Goal: Information Seeking & Learning: Check status

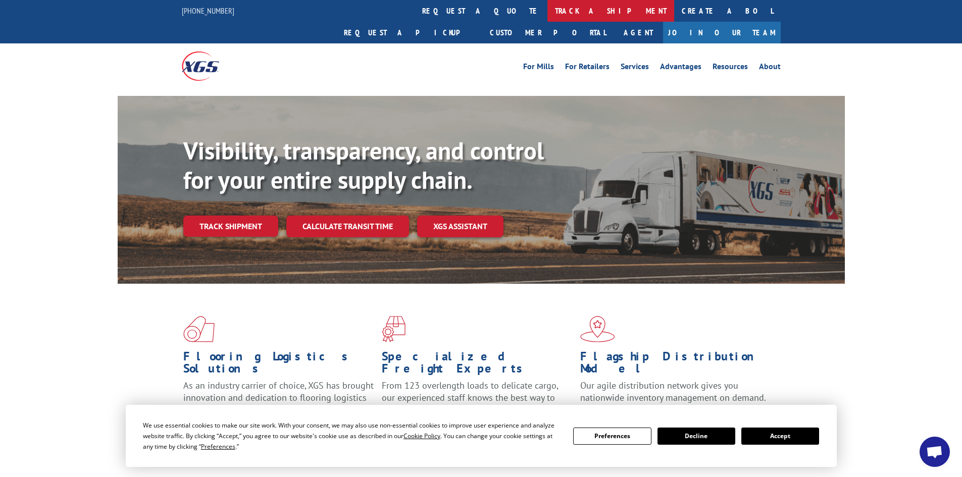
click at [547, 13] on link "track a shipment" at bounding box center [610, 11] width 127 height 22
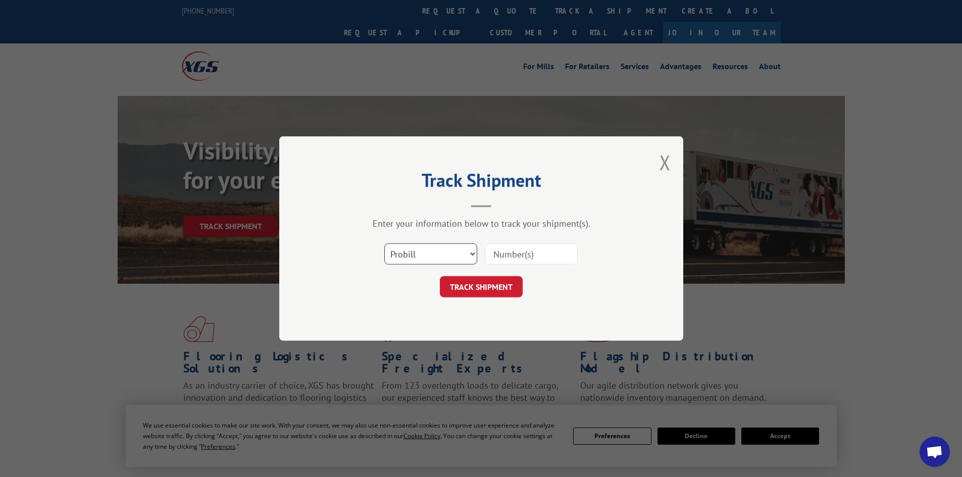
drag, startPoint x: 431, startPoint y: 249, endPoint x: 430, endPoint y: 254, distance: 5.2
click at [431, 249] on select "Select category... Probill BOL PO" at bounding box center [430, 253] width 93 height 21
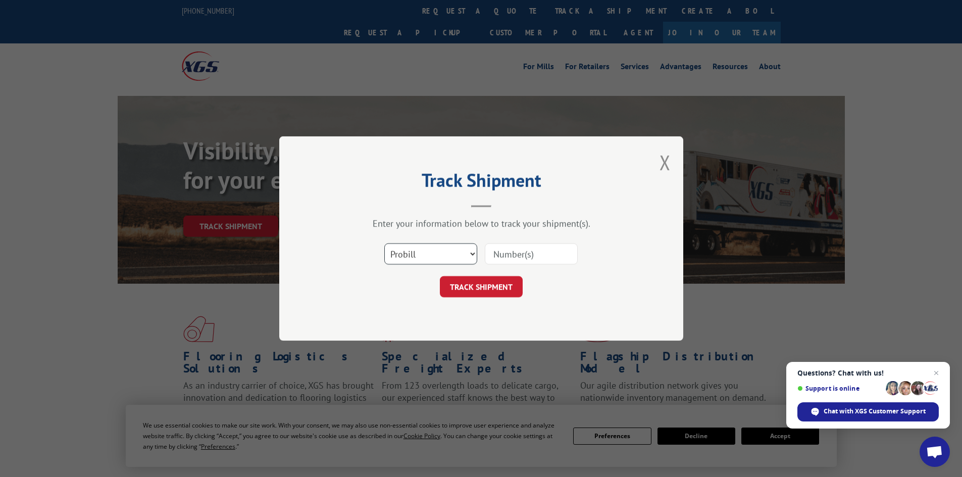
select select "bol"
click at [384, 243] on select "Select category... Probill BOL PO" at bounding box center [430, 253] width 93 height 21
click at [521, 250] on input at bounding box center [531, 253] width 93 height 21
paste input "5254271"
type input "5254271"
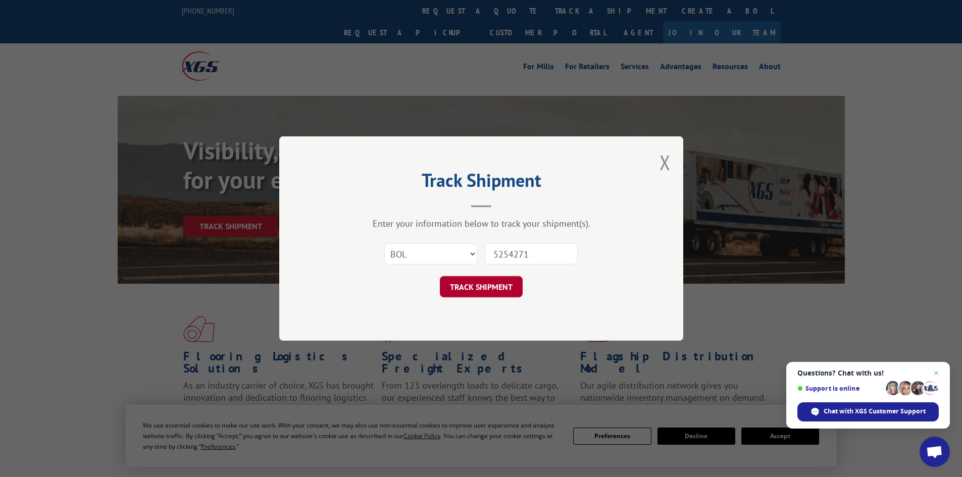
click at [495, 282] on button "TRACK SHIPMENT" at bounding box center [481, 286] width 83 height 21
